Goal: Task Accomplishment & Management: Use online tool/utility

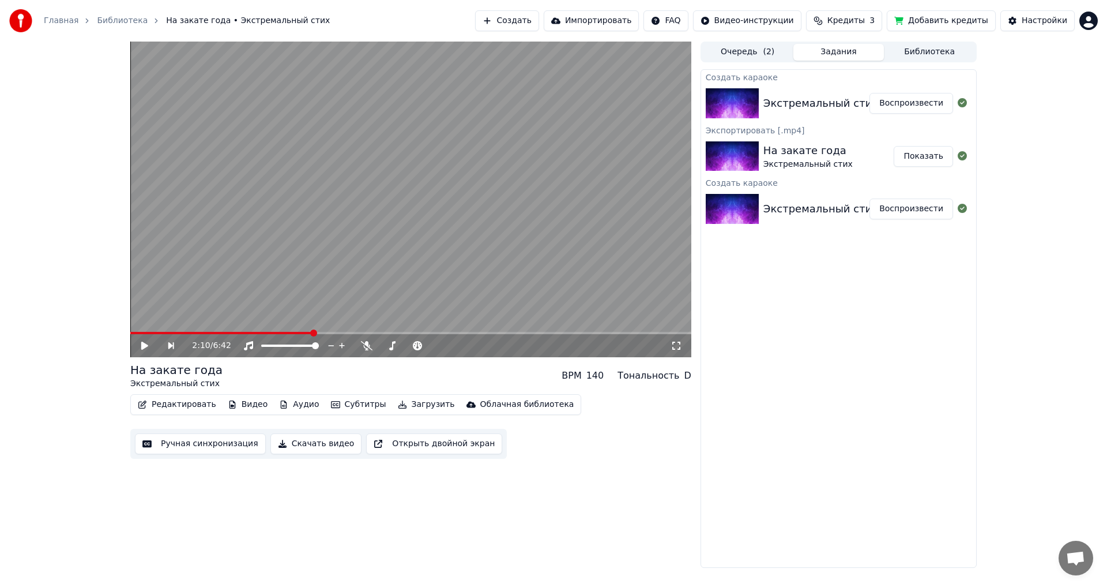
click at [142, 344] on icon at bounding box center [144, 345] width 7 height 8
click at [142, 346] on icon at bounding box center [145, 345] width 6 height 7
click at [839, 104] on div "Экстремальный стих - Родименький!" at bounding box center [865, 103] width 203 height 16
click at [896, 100] on button "Воспроизвести" at bounding box center [912, 103] width 84 height 21
click at [191, 331] on video at bounding box center [410, 200] width 561 height 316
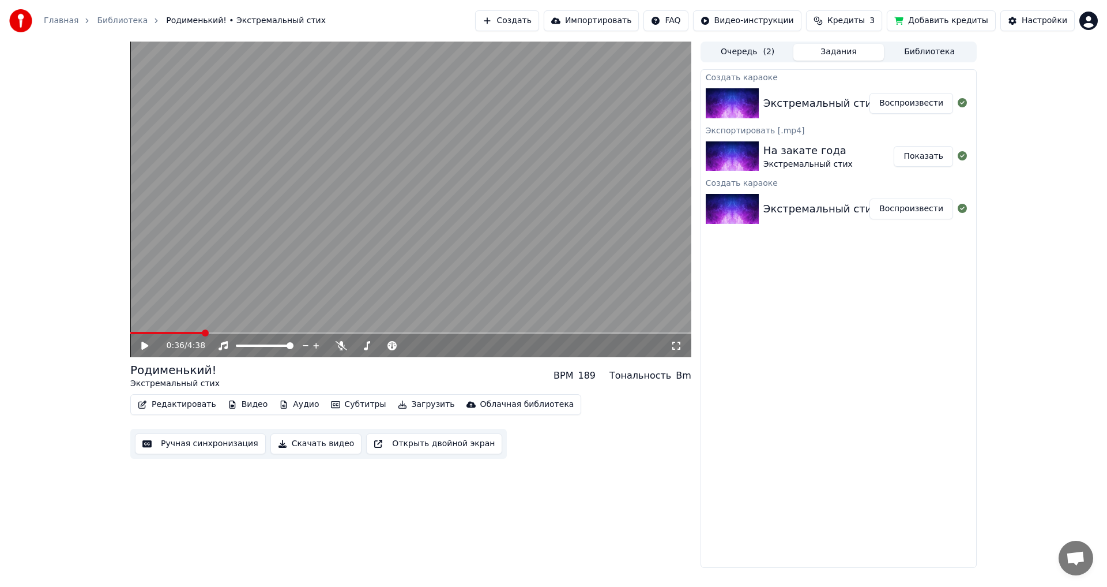
click at [201, 332] on span at bounding box center [410, 333] width 561 height 2
click at [212, 305] on video at bounding box center [410, 200] width 561 height 316
click at [338, 231] on video at bounding box center [410, 200] width 561 height 316
click at [399, 407] on button "Загрузить" at bounding box center [426, 404] width 66 height 16
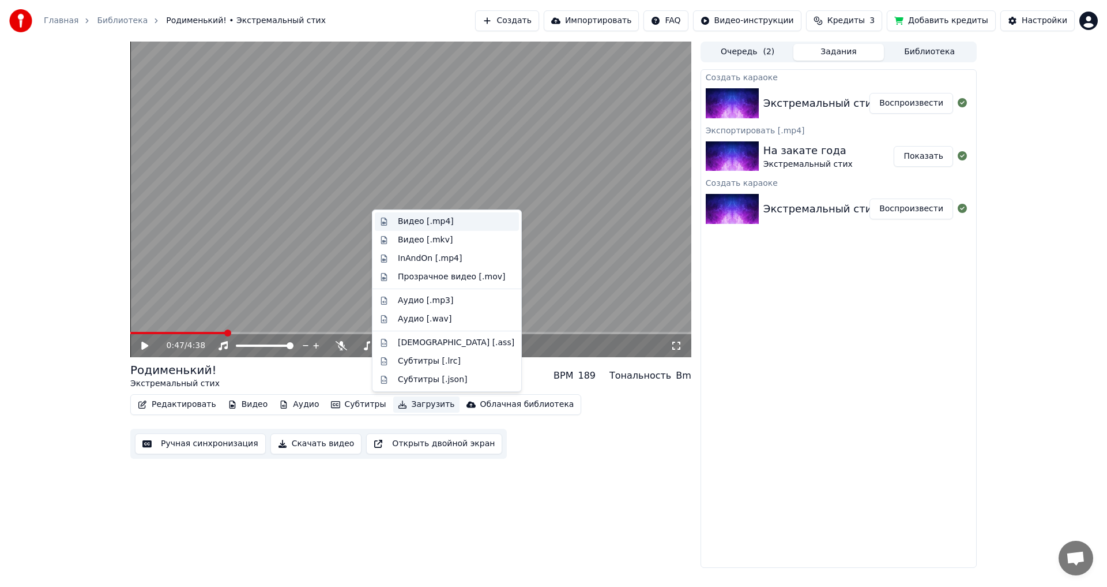
click at [456, 221] on div "Видео [.mp4]" at bounding box center [456, 222] width 117 height 12
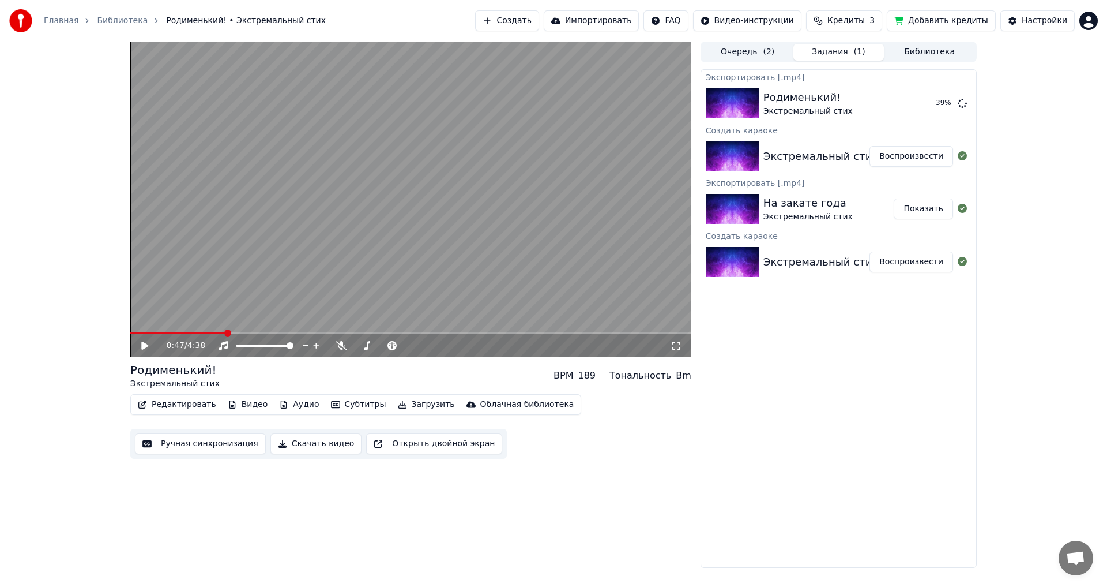
click at [231, 400] on button "Видео" at bounding box center [248, 404] width 50 height 16
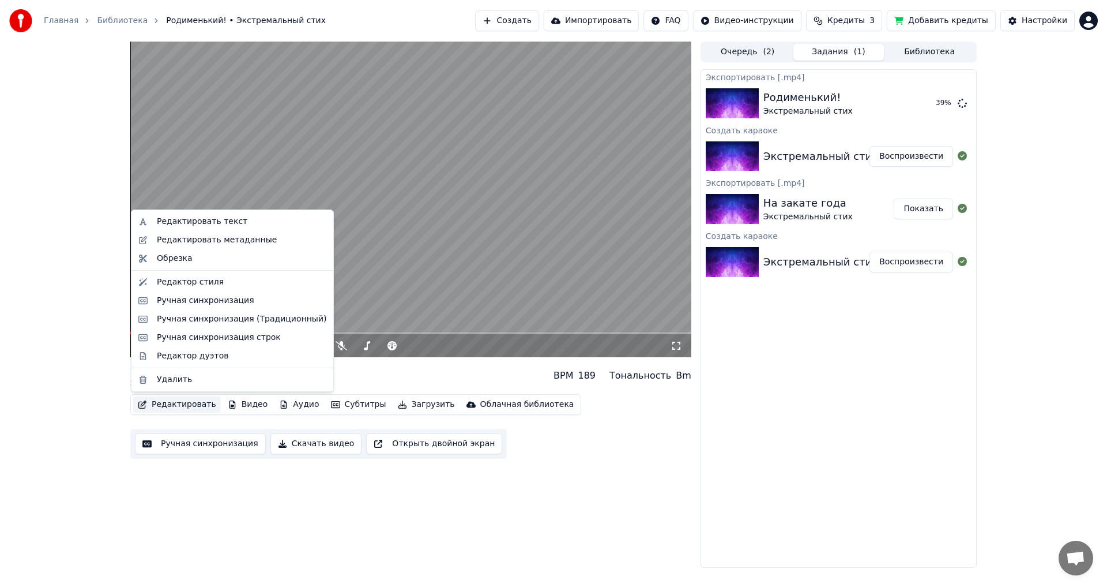
click at [181, 406] on button "Редактировать" at bounding box center [177, 404] width 88 height 16
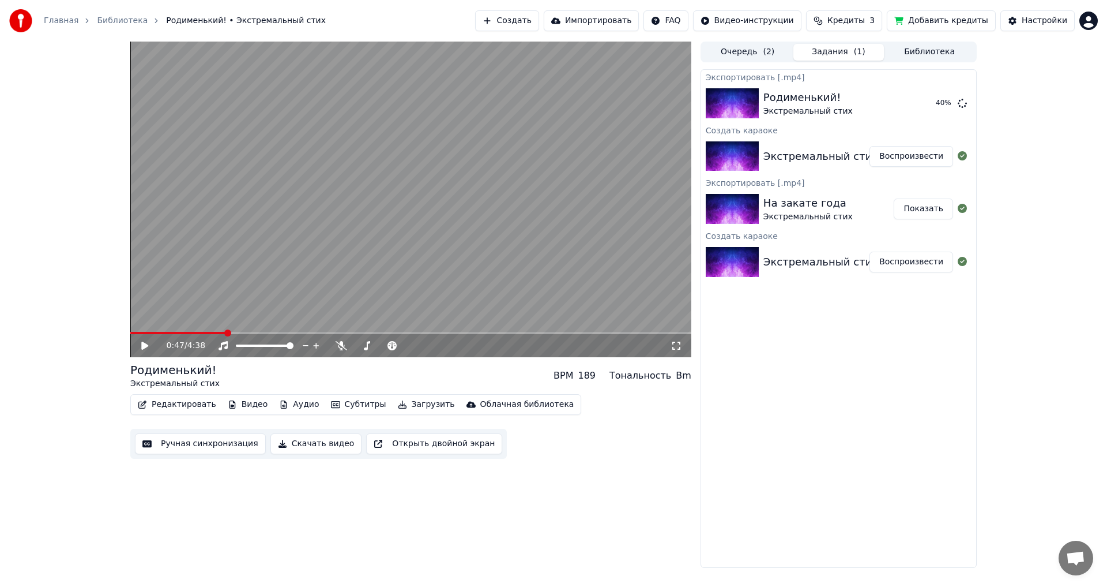
click at [183, 403] on button "Редактировать" at bounding box center [177, 404] width 88 height 16
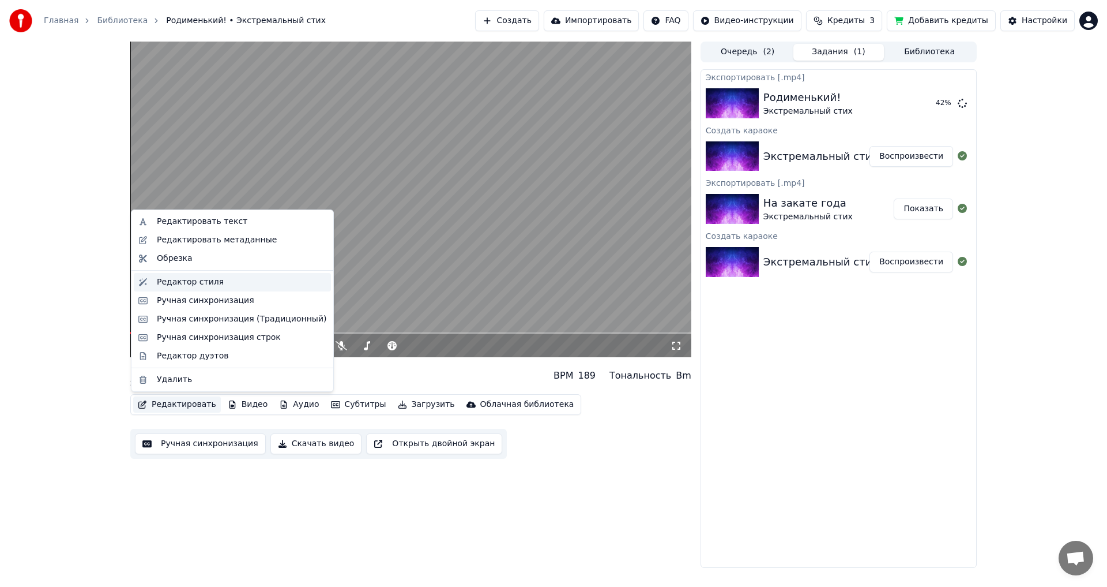
click at [231, 283] on div "Редактор стиля" at bounding box center [242, 282] width 170 height 12
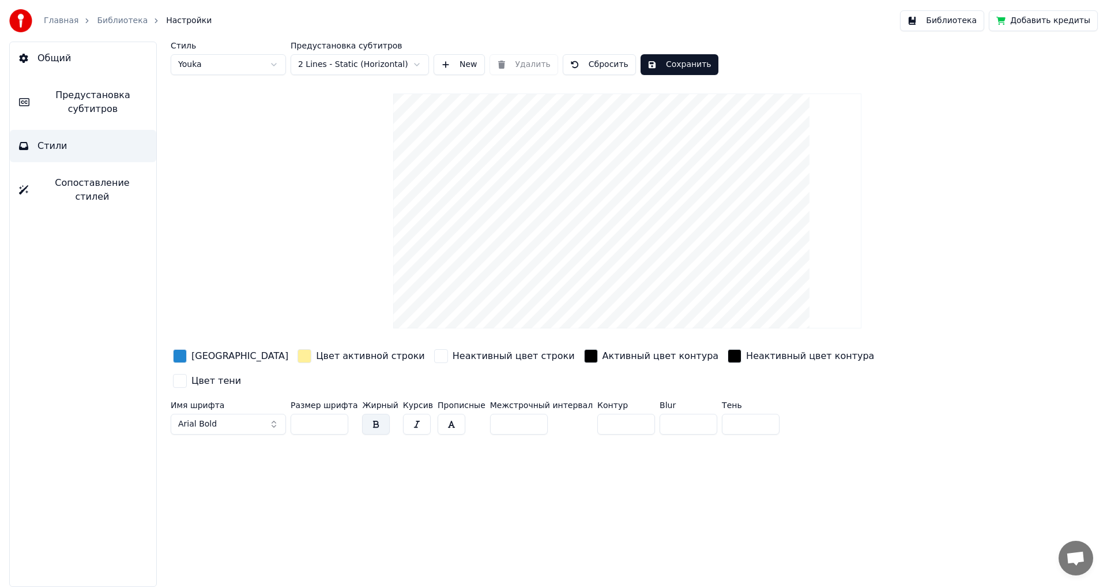
drag, startPoint x: 591, startPoint y: 397, endPoint x: 530, endPoint y: 397, distance: 61.1
click at [534, 401] on div "Имя шрифта Arial Bold Размер шрифта ** Жирный Курсив Прописные Межстрочный инте…" at bounding box center [558, 420] width 775 height 38
type input "*"
click at [613, 430] on div "Стиль Youka Предустановка субтитров 2 Lines - Static (Horizontal) New Удалить С…" at bounding box center [628, 314] width 960 height 545
click at [673, 67] on button "Сохранить" at bounding box center [680, 64] width 78 height 21
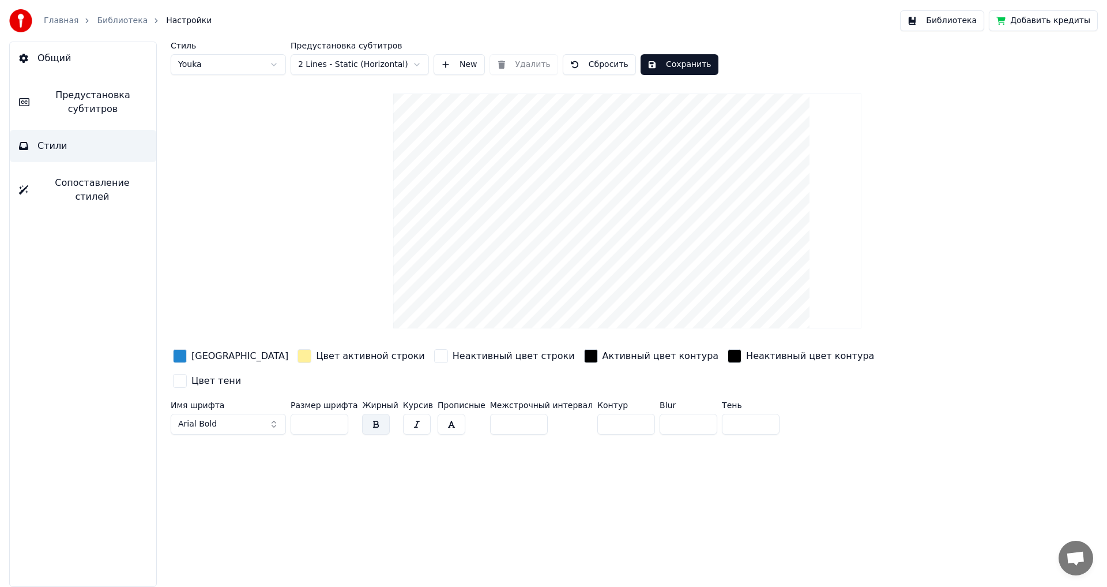
click at [119, 21] on link "Библиотека" at bounding box center [122, 21] width 51 height 12
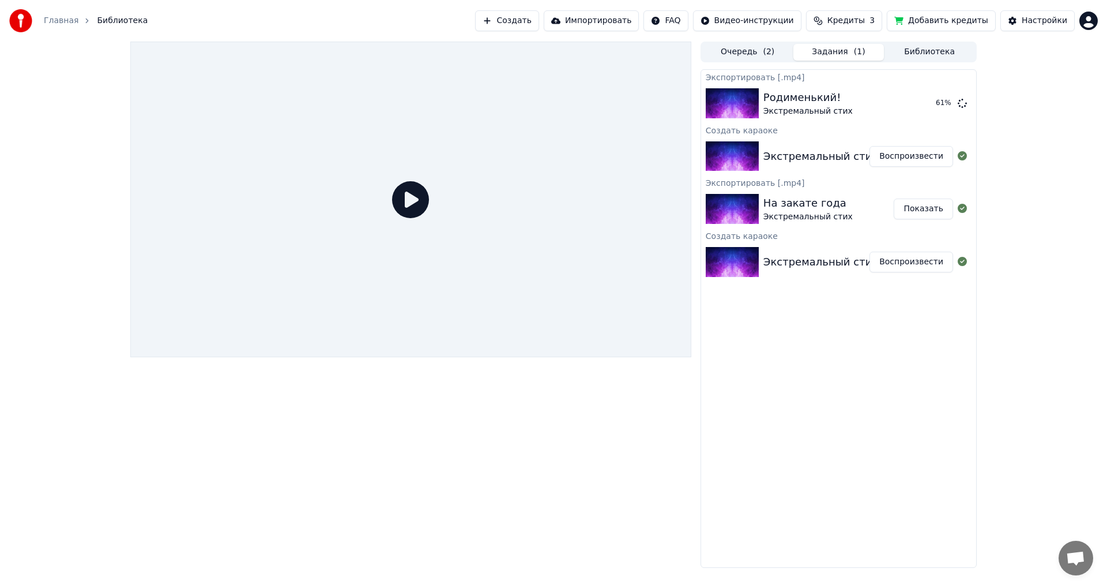
click at [821, 147] on div "Экстремальный стих - Родименький! Воспроизвести" at bounding box center [838, 156] width 275 height 39
click at [907, 157] on button "Воспроизвести" at bounding box center [912, 156] width 84 height 21
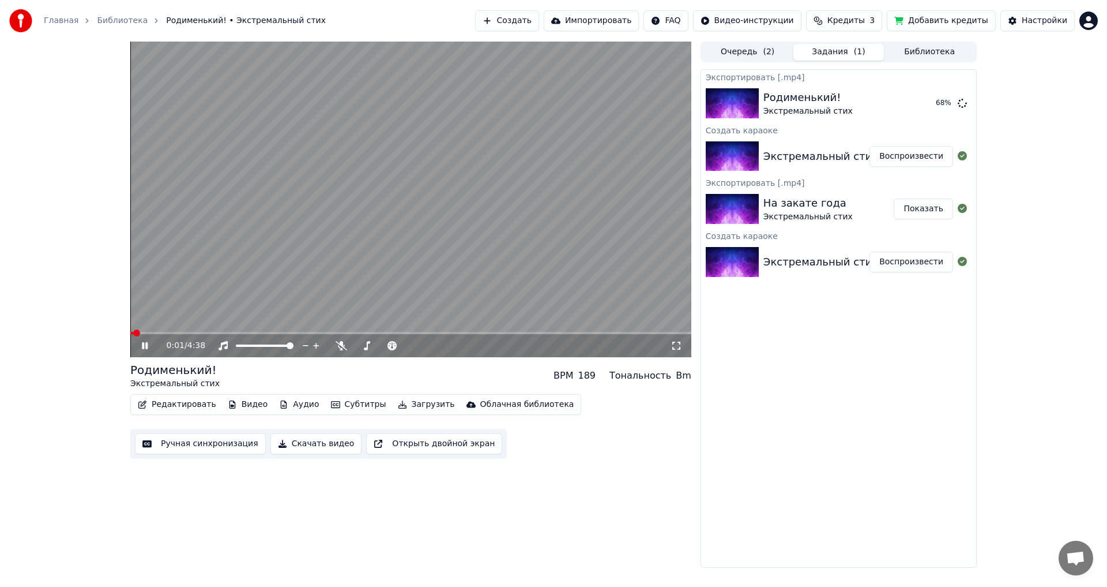
click at [228, 333] on span at bounding box center [410, 333] width 561 height 2
click at [145, 346] on icon at bounding box center [153, 345] width 27 height 9
click at [928, 103] on button "Показать" at bounding box center [923, 103] width 59 height 21
click at [1033, 77] on div "1:02 / 4:38 [PERSON_NAME]! Экстремальный стих BPM 189 Тональность Bm Редактиров…" at bounding box center [553, 305] width 1107 height 526
